Goal: Information Seeking & Learning: Learn about a topic

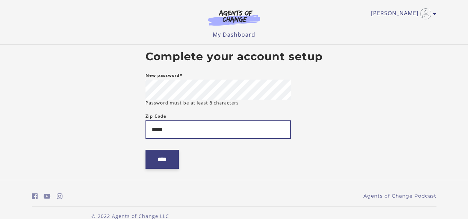
type input "*****"
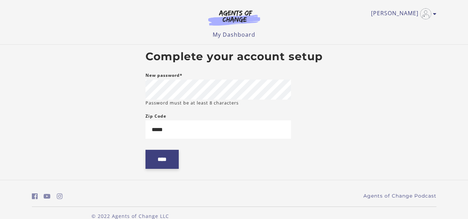
click at [158, 167] on input "****" at bounding box center [161, 159] width 33 height 19
